Goal: Task Accomplishment & Management: Use online tool/utility

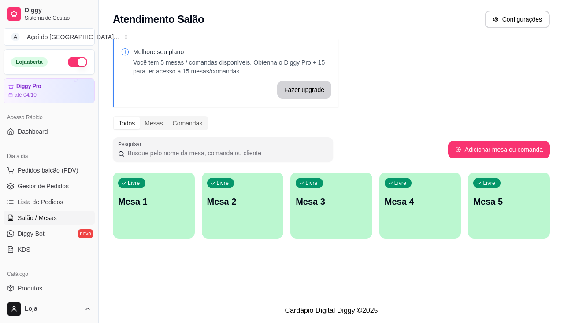
scroll to position [132, 0]
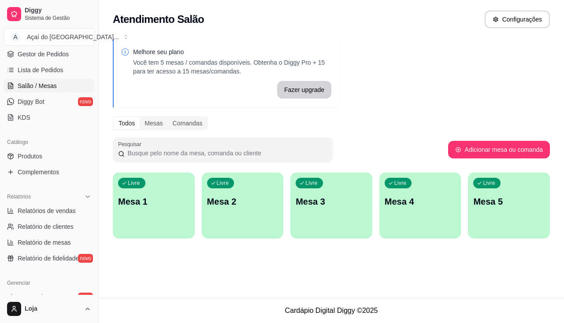
click at [137, 193] on div "Livre Mesa 1" at bounding box center [154, 200] width 82 height 55
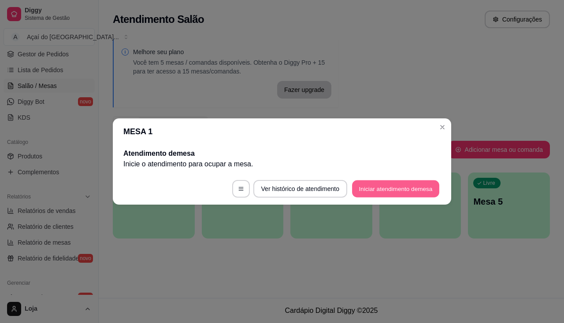
click at [355, 191] on button "Iniciar atendimento de mesa" at bounding box center [395, 189] width 87 height 17
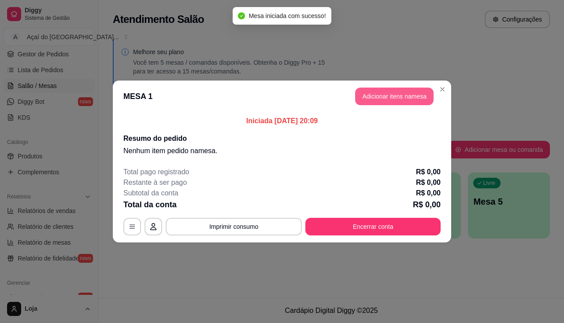
click at [376, 100] on button "Adicionar itens na mesa" at bounding box center [394, 97] width 78 height 18
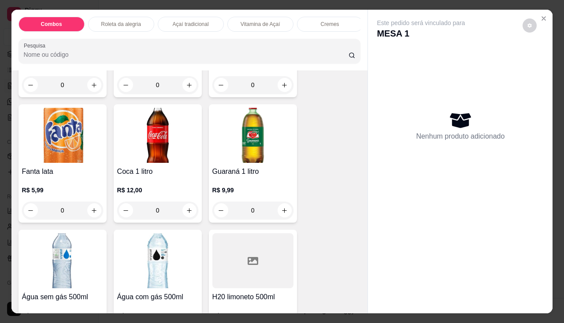
scroll to position [2422, 0]
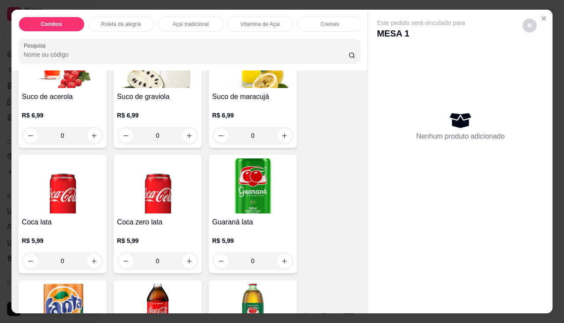
click at [81, 209] on img at bounding box center [62, 186] width 81 height 55
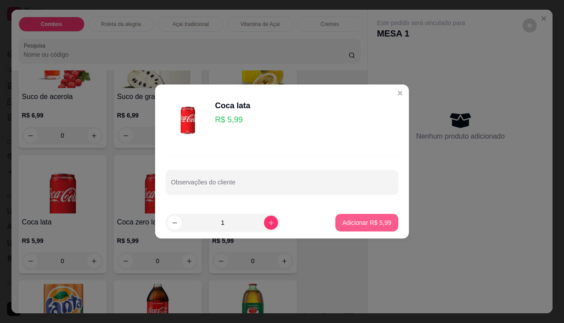
click at [386, 229] on button "Adicionar R$ 5,99" at bounding box center [366, 223] width 63 height 18
type input "1"
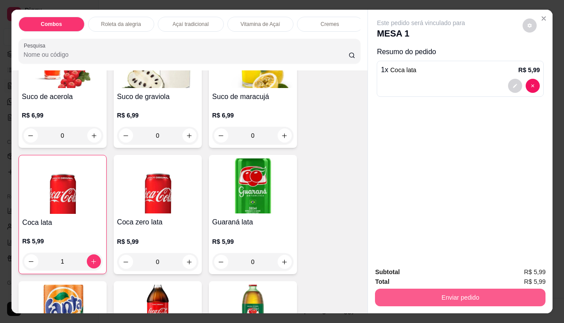
click at [398, 289] on button "Enviar pedido" at bounding box center [460, 298] width 170 height 18
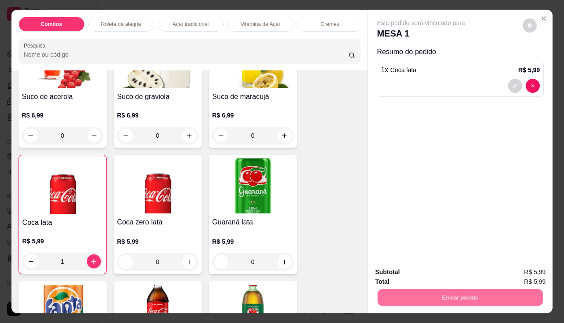
click at [407, 275] on button "Não registrar e enviar pedido" at bounding box center [431, 273] width 92 height 17
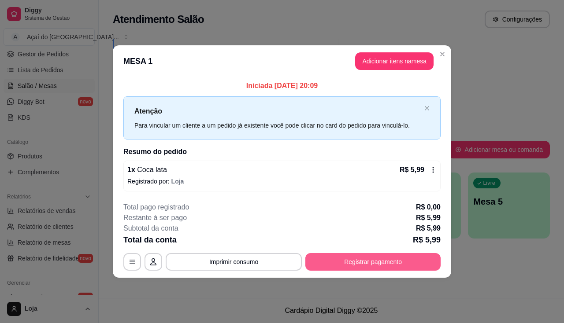
click at [314, 261] on button "Registrar pagamento" at bounding box center [372, 262] width 135 height 18
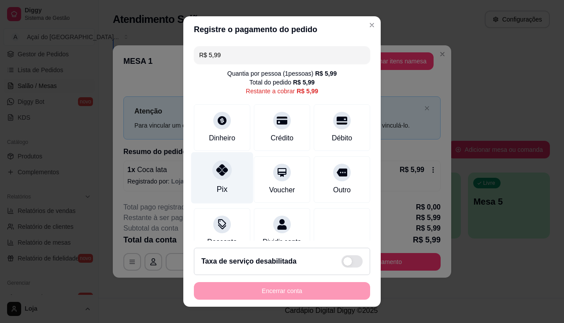
click at [218, 175] on icon at bounding box center [221, 169] width 11 height 11
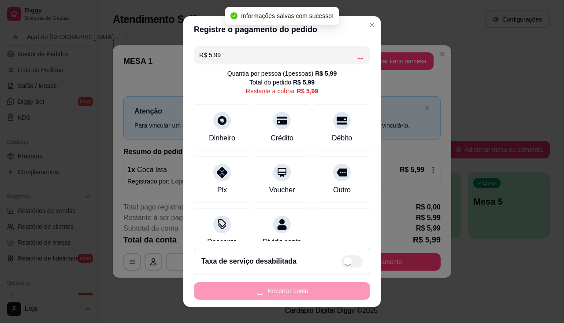
type input "R$ 0,00"
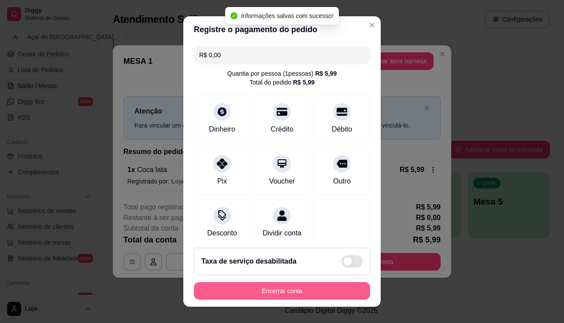
click at [264, 286] on button "Encerrar conta" at bounding box center [282, 291] width 176 height 18
